Goal: Learn about a topic

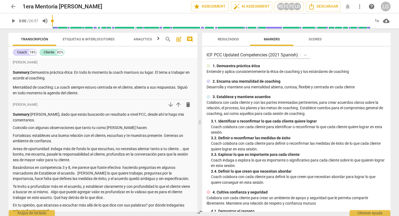
click at [13, 8] on span "arrow_back" at bounding box center [13, 6] width 7 height 7
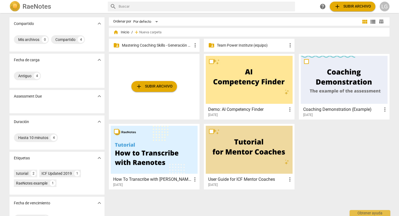
click at [164, 45] on p "Mastering Coaching Skills - Generación 31" at bounding box center [157, 46] width 70 height 6
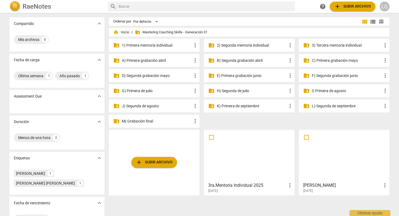
click at [330, 44] on p "3) Tercera mentoría individual" at bounding box center [347, 46] width 70 height 6
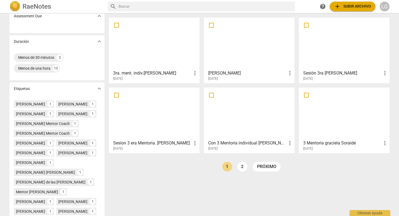
scroll to position [86, 0]
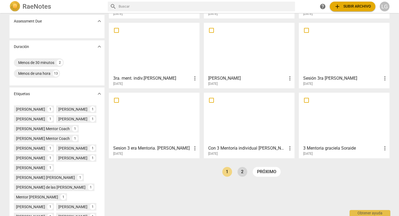
click at [242, 173] on link "2" at bounding box center [243, 172] width 10 height 10
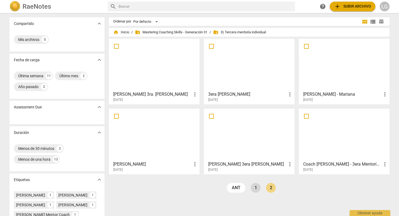
click at [256, 188] on link "1" at bounding box center [256, 188] width 10 height 10
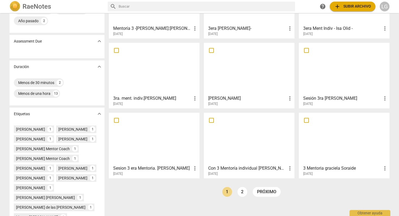
scroll to position [146, 0]
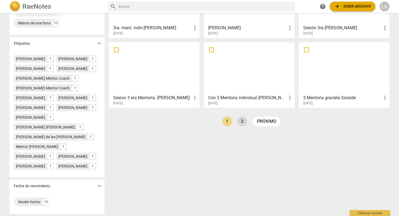
click at [242, 117] on link "2" at bounding box center [243, 122] width 10 height 10
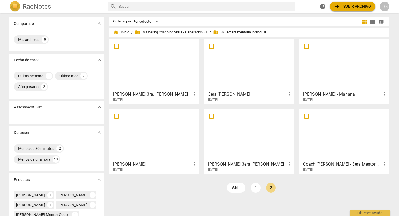
click at [230, 84] on div at bounding box center [249, 65] width 87 height 48
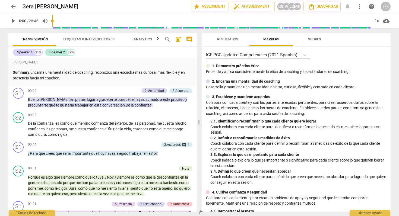
click at [15, 21] on span "play_arrow" at bounding box center [13, 21] width 7 height 7
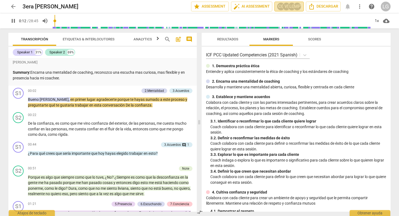
click at [290, 7] on div "LG" at bounding box center [292, 6] width 8 height 8
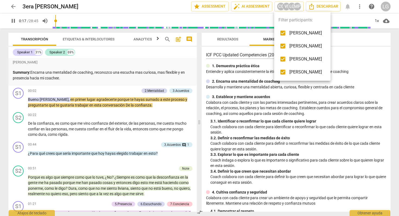
click at [186, 53] on div at bounding box center [199, 108] width 399 height 216
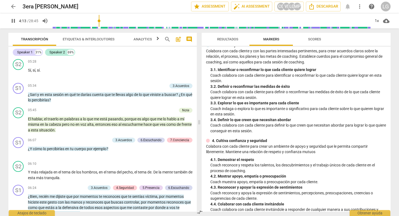
scroll to position [275, 0]
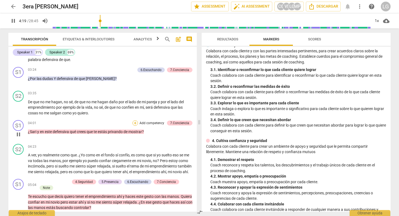
click at [135, 124] on div "+" at bounding box center [134, 123] width 5 height 5
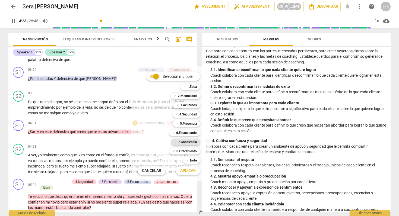
click at [186, 142] on b "7.Conciencia" at bounding box center [187, 142] width 19 height 7
click at [188, 171] on span "Aplicar" at bounding box center [187, 170] width 15 height 5
type input "265"
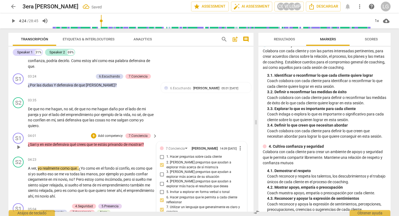
scroll to position [417, 0]
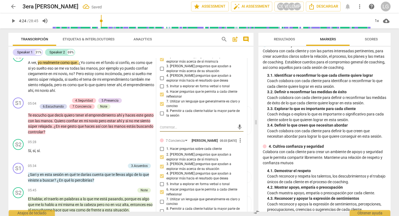
click at [206, 109] on span "7. Utilizar un lenguaje que generalmente es claro y conciso" at bounding box center [203, 104] width 75 height 10
click at [166, 107] on input "7. Utilizar un lenguaje que generalmente es claro y conciso" at bounding box center [162, 104] width 9 height 7
checkbox input "true"
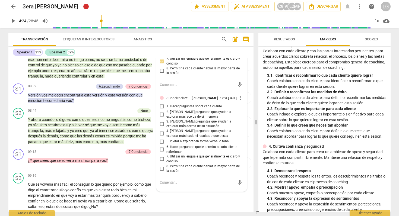
scroll to position [754, 0]
click at [237, 101] on span "more_vert" at bounding box center [240, 97] width 7 height 7
click at [240, 122] on li "Borrar" at bounding box center [244, 122] width 19 height 10
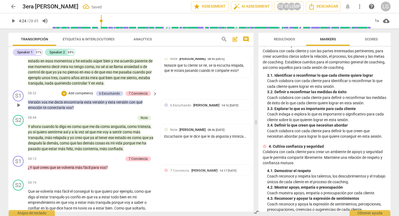
scroll to position [742, 0]
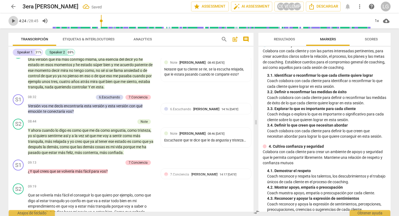
click at [14, 20] on span "play_arrow" at bounding box center [13, 21] width 7 height 7
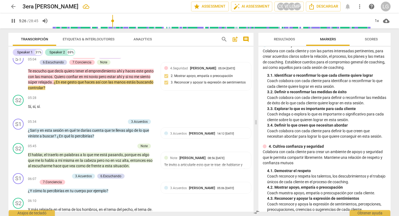
scroll to position [460, 0]
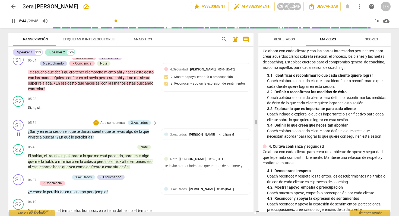
click at [113, 126] on p "Add competency" at bounding box center [113, 123] width 26 height 5
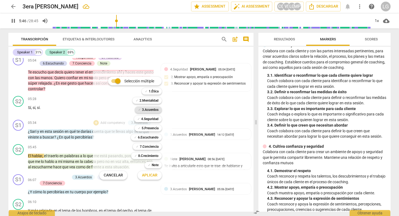
click at [145, 111] on b "3.Acuerdos" at bounding box center [150, 110] width 17 height 7
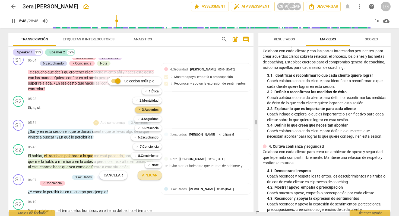
click at [149, 176] on span "Aplicar" at bounding box center [149, 175] width 15 height 5
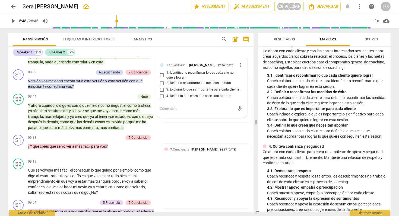
scroll to position [768, 0]
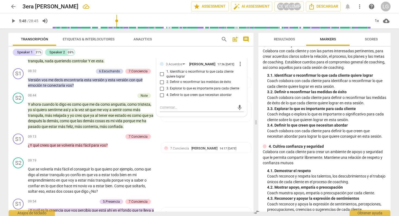
click at [238, 67] on span "more_vert" at bounding box center [240, 64] width 7 height 7
click at [241, 88] on li "Borrar" at bounding box center [244, 88] width 19 height 10
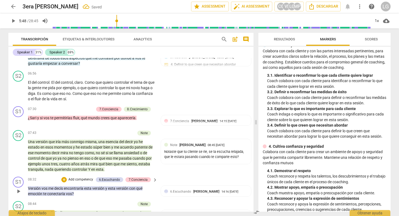
scroll to position [652, 0]
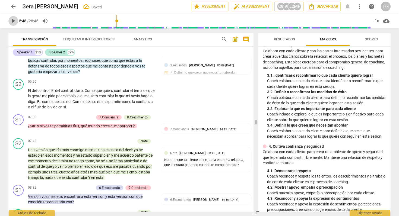
click at [12, 21] on span "play_arrow" at bounding box center [13, 21] width 7 height 7
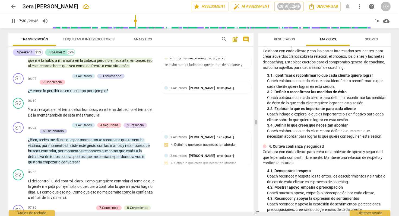
scroll to position [723, 0]
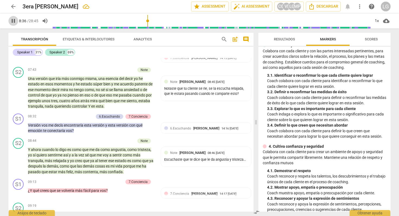
click at [12, 18] on span "pause" at bounding box center [13, 21] width 7 height 7
type input "517"
